Goal: Check status: Check status

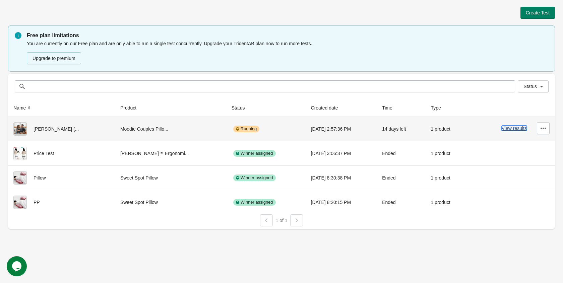
click at [508, 128] on button "View results" at bounding box center [514, 128] width 25 height 5
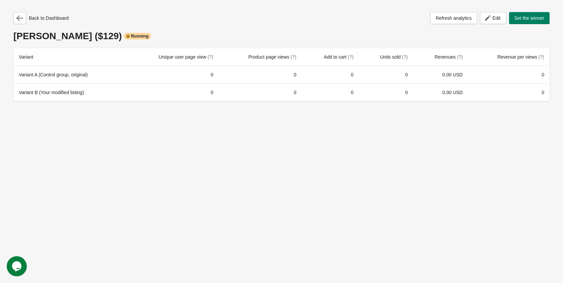
click at [332, 138] on div "Back to Dashboard Refresh analytics Edit Set the winner [PERSON_NAME] ($129) Ru…" at bounding box center [281, 141] width 563 height 283
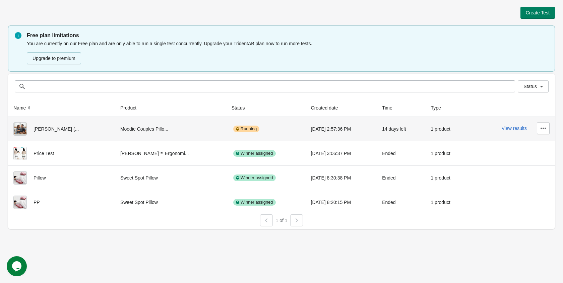
click at [89, 133] on div "[PERSON_NAME] (..." at bounding box center [61, 128] width 96 height 13
click at [504, 131] on button "View results" at bounding box center [514, 128] width 25 height 5
